Goal: Transaction & Acquisition: Subscribe to service/newsletter

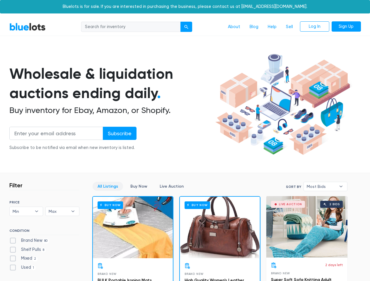
click at [186, 27] on div "submit" at bounding box center [186, 27] width 4 height 4
click at [119, 133] on input "Subscribe" at bounding box center [120, 133] width 34 height 13
click at [26, 211] on span "Min" at bounding box center [22, 211] width 19 height 9
click at [62, 211] on span "Max" at bounding box center [58, 211] width 19 height 9
click at [325, 186] on span "Most Bids" at bounding box center [320, 186] width 29 height 9
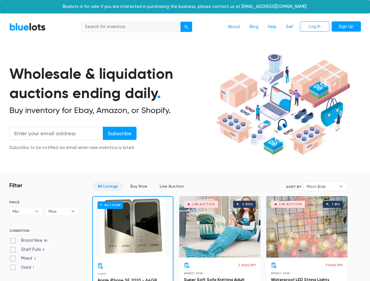
click at [186, 27] on div "submit" at bounding box center [186, 27] width 4 height 4
click at [119, 133] on input "Subscribe" at bounding box center [120, 133] width 34 height 13
click at [26, 211] on span "Min" at bounding box center [22, 211] width 19 height 9
click at [62, 211] on span "Max" at bounding box center [58, 211] width 19 height 9
click at [325, 186] on span "Most Bids" at bounding box center [320, 186] width 29 height 9
